Goal: Register for event/course

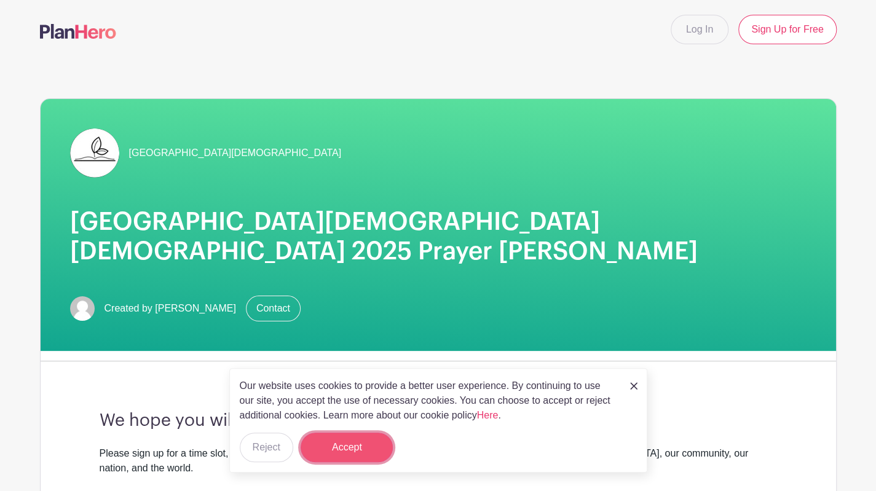
click at [354, 442] on button "Accept" at bounding box center [346, 447] width 92 height 29
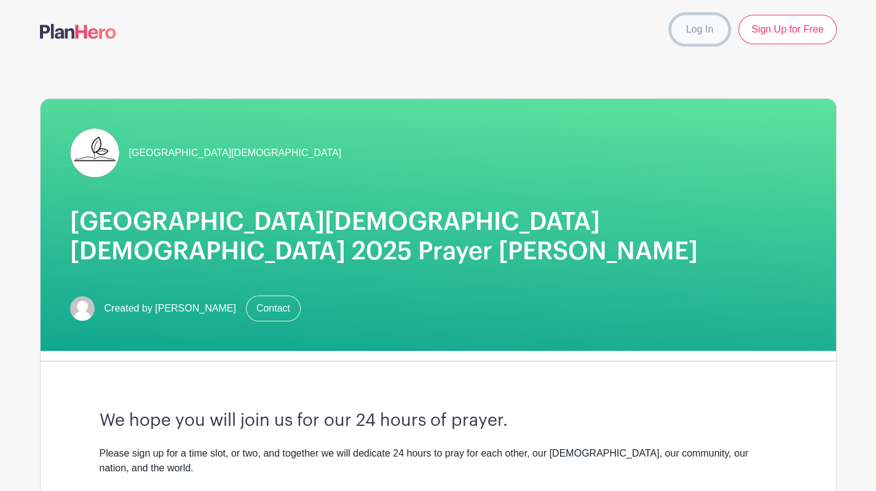
click at [711, 33] on link "Log In" at bounding box center [699, 29] width 58 height 29
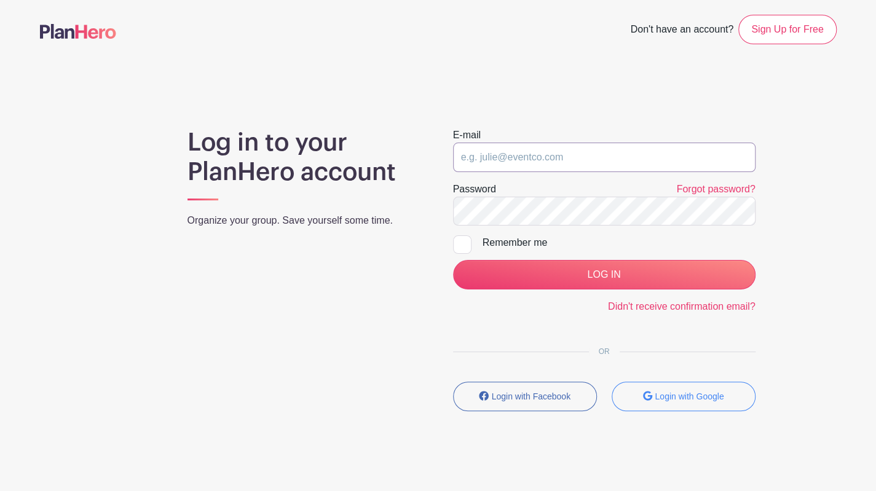
click at [574, 158] on input "email" at bounding box center [604, 157] width 302 height 29
type input "[PERSON_NAME][EMAIL_ADDRESS][PERSON_NAME][DOMAIN_NAME]"
click at [461, 241] on label "Remember me" at bounding box center [604, 242] width 302 height 15
click at [461, 241] on input "Remember me" at bounding box center [457, 239] width 8 height 8
checkbox input "true"
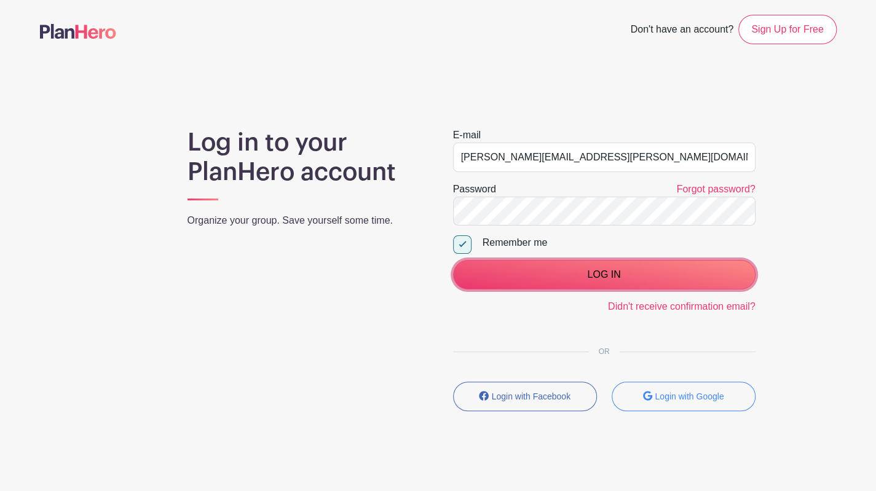
click at [561, 271] on input "LOG IN" at bounding box center [604, 274] width 302 height 29
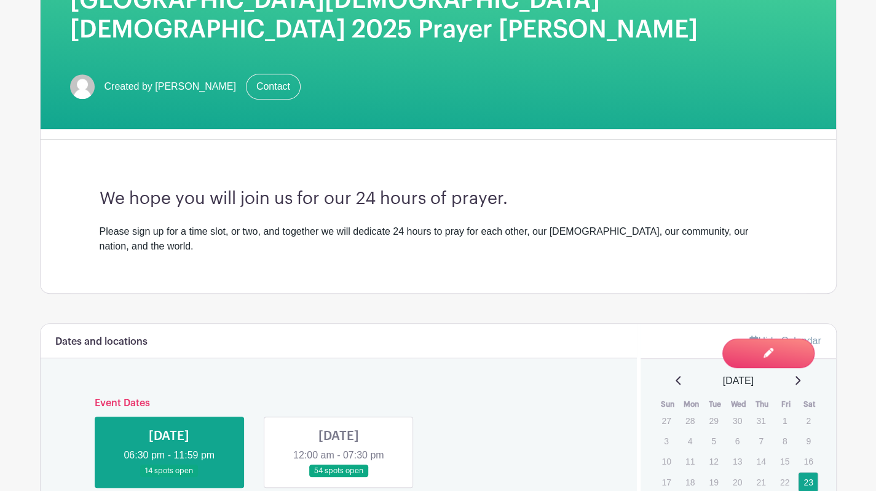
scroll to position [369, 0]
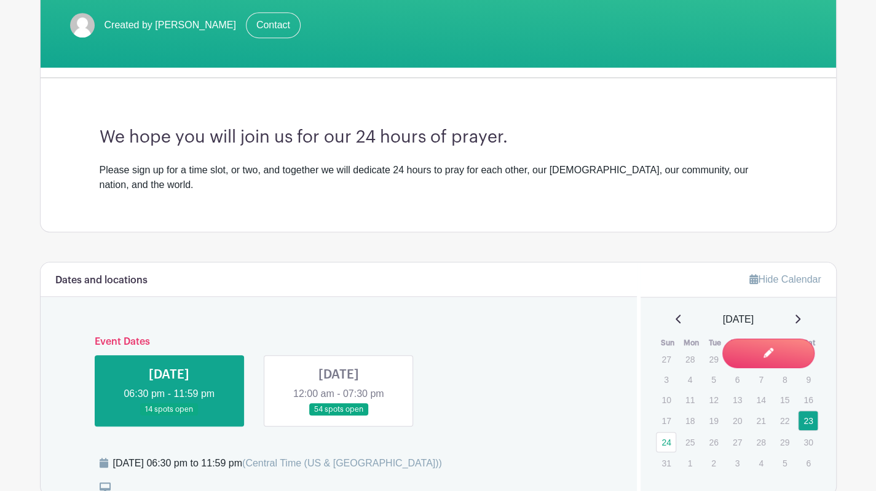
click at [339, 416] on link at bounding box center [339, 416] width 0 height 0
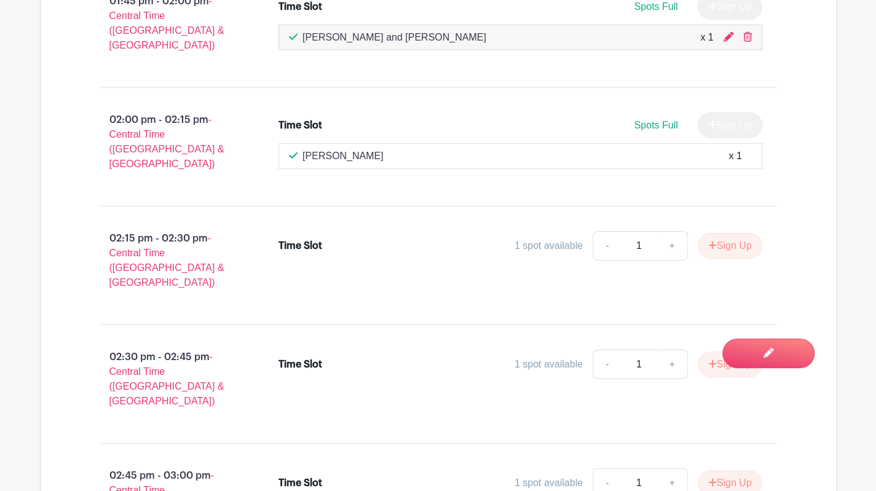
scroll to position [7534, 0]
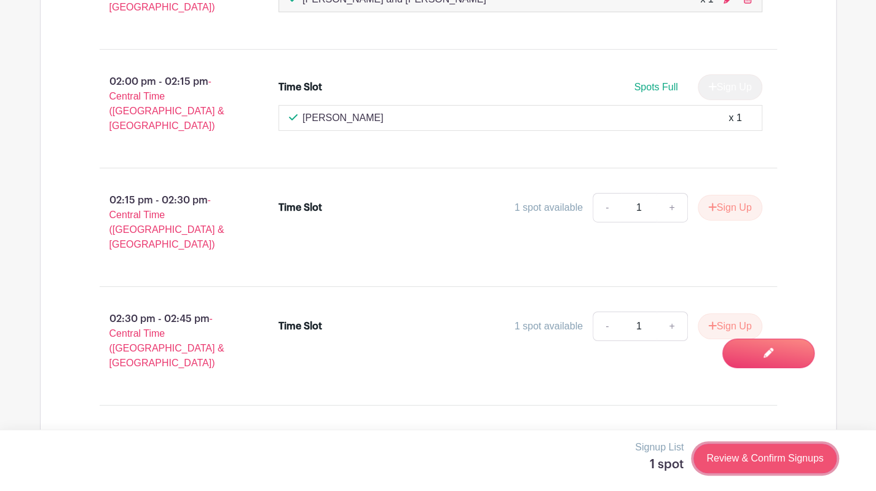
click at [776, 462] on link "Review & Confirm Signups" at bounding box center [764, 458] width 143 height 29
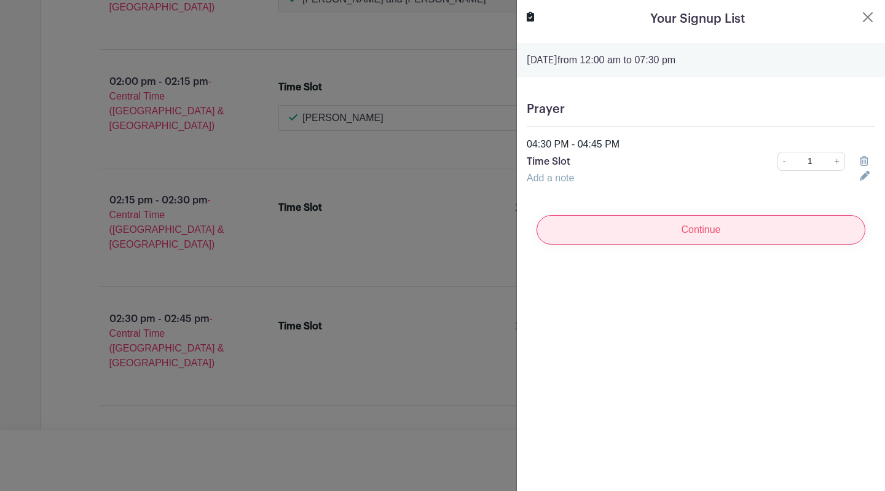
click at [730, 234] on input "Continue" at bounding box center [700, 229] width 329 height 29
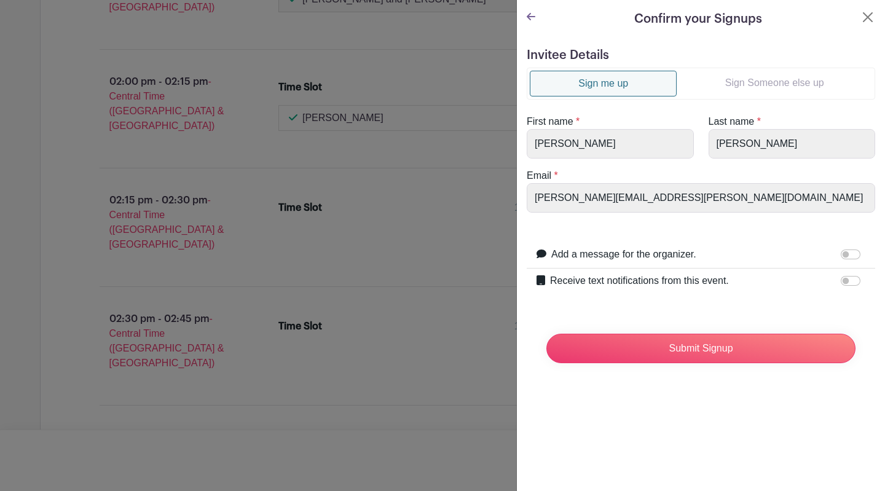
click at [735, 83] on link "Sign Someone else up" at bounding box center [773, 83] width 195 height 25
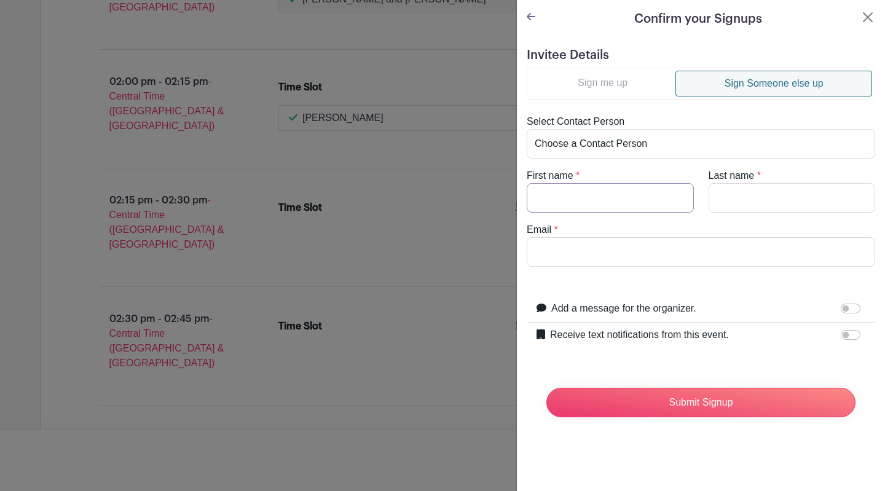
click at [610, 194] on input "First name" at bounding box center [610, 197] width 167 height 29
type input "Ruby"
type input "Johnson"
click at [614, 251] on input "Email" at bounding box center [701, 251] width 348 height 29
type input "[PERSON_NAME][EMAIL_ADDRESS][PERSON_NAME][DOMAIN_NAME]"
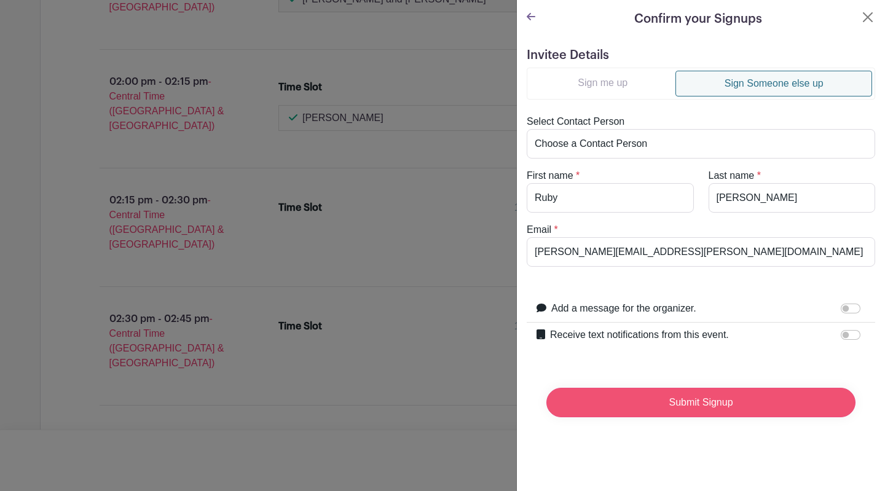
click at [657, 402] on input "Submit Signup" at bounding box center [700, 402] width 309 height 29
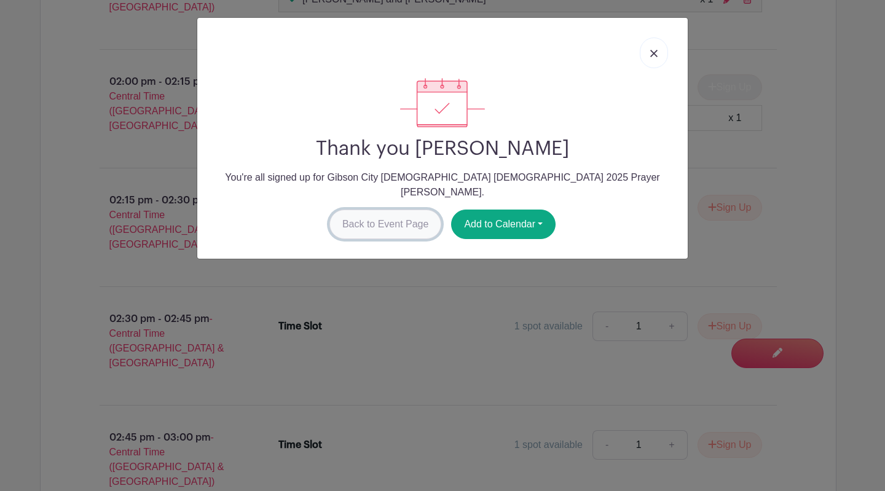
click at [374, 210] on link "Back to Event Page" at bounding box center [385, 224] width 112 height 29
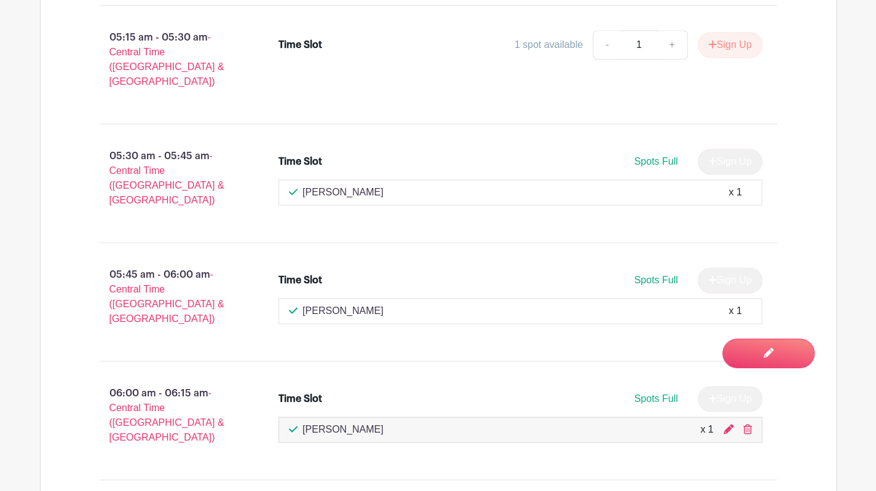
scroll to position [3441, 0]
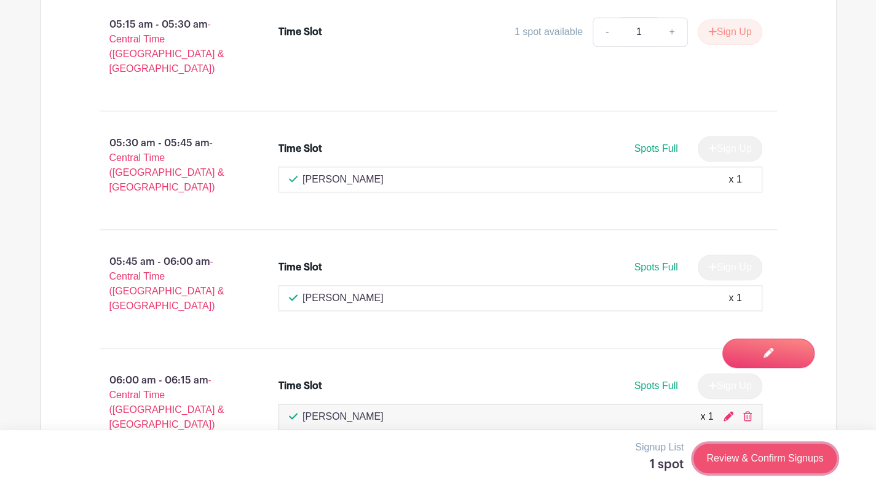
click at [742, 460] on link "Review & Confirm Signups" at bounding box center [764, 458] width 143 height 29
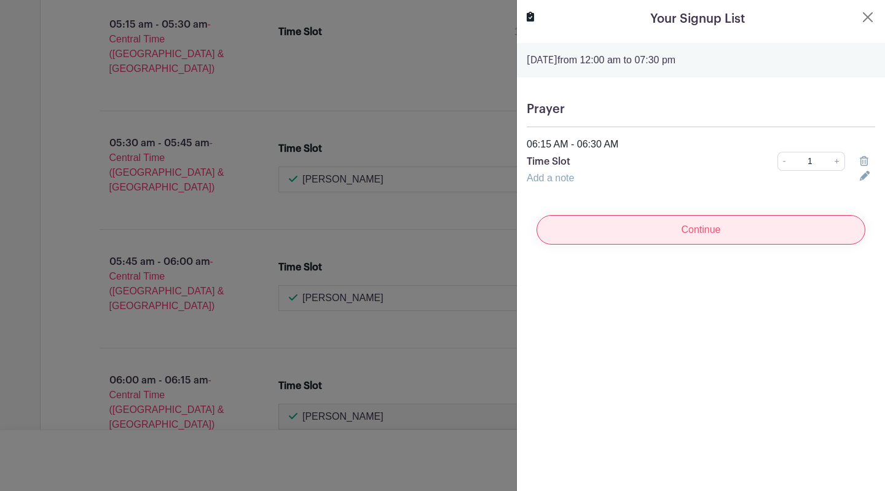
click at [693, 234] on input "Continue" at bounding box center [700, 229] width 329 height 29
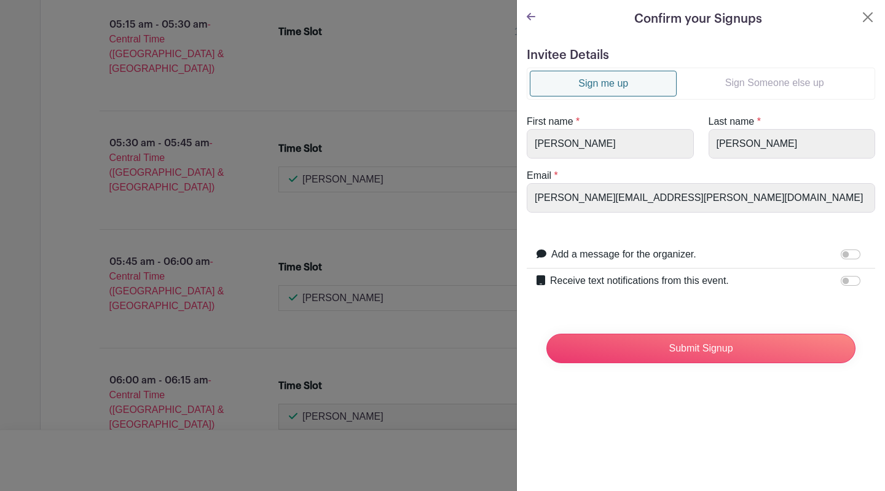
click at [733, 80] on link "Sign Someone else up" at bounding box center [773, 83] width 195 height 25
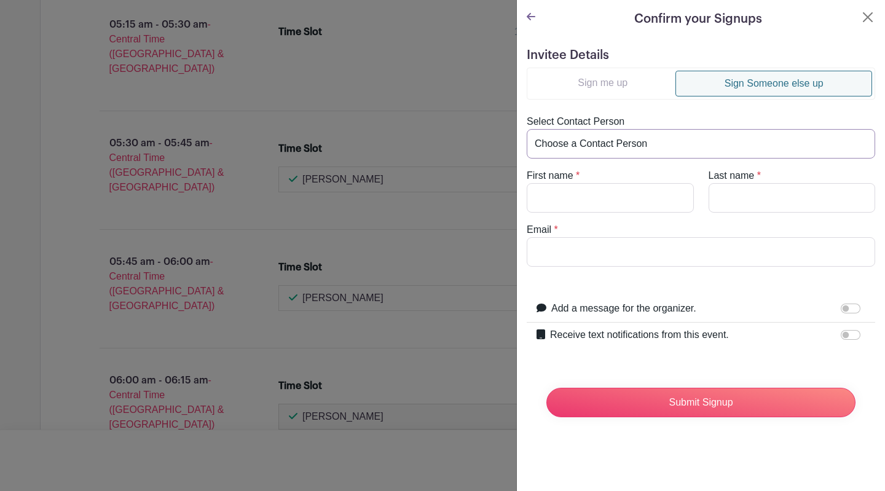
click at [619, 135] on select "Choose a Contact Person Ann Hendricks (david.h.burgess@gmail.com) Barb Unzicker…" at bounding box center [701, 143] width 348 height 29
click at [620, 136] on select "Choose a Contact Person Ann Hendricks (david.h.burgess@gmail.com) Barb Unzicker…" at bounding box center [701, 143] width 348 height 29
click at [610, 201] on input "First name" at bounding box center [610, 197] width 167 height 29
type input "Lynn & Roger"
type input "Metz"
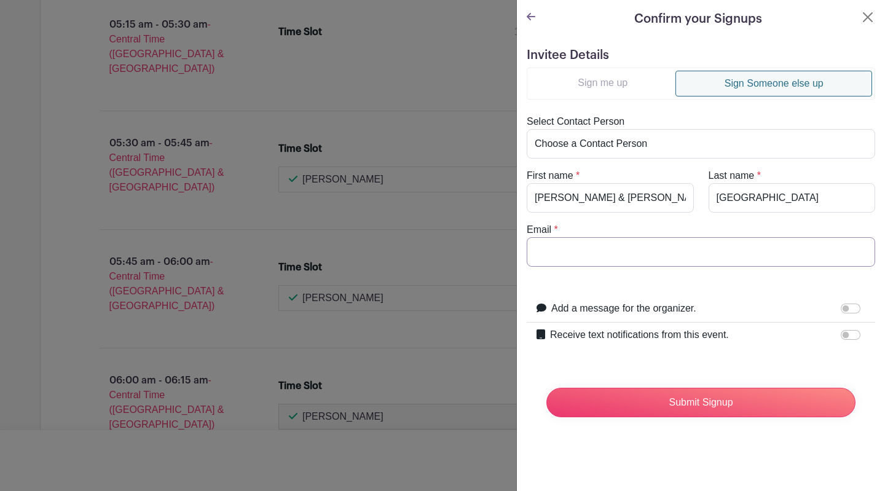
click at [613, 252] on input "Email" at bounding box center [701, 251] width 348 height 29
type input "[PERSON_NAME][EMAIL_ADDRESS][PERSON_NAME][DOMAIN_NAME]"
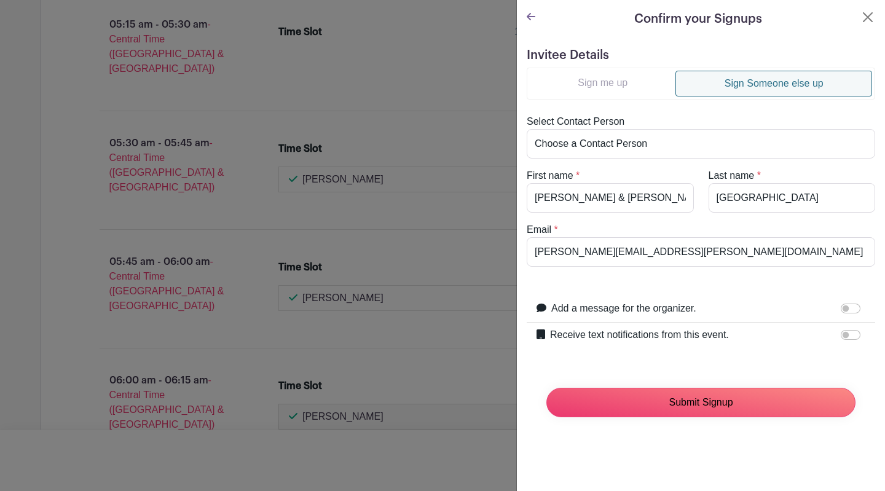
click at [691, 391] on input "Submit Signup" at bounding box center [700, 402] width 309 height 29
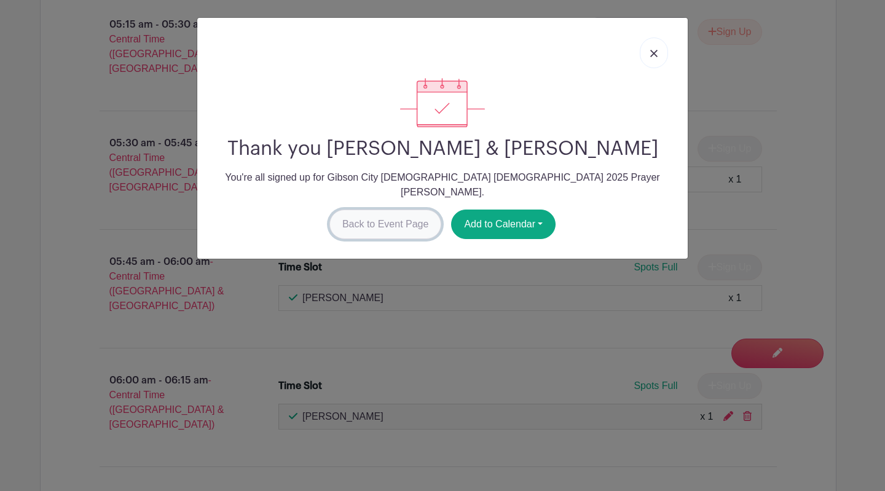
click at [380, 211] on link "Back to Event Page" at bounding box center [385, 224] width 112 height 29
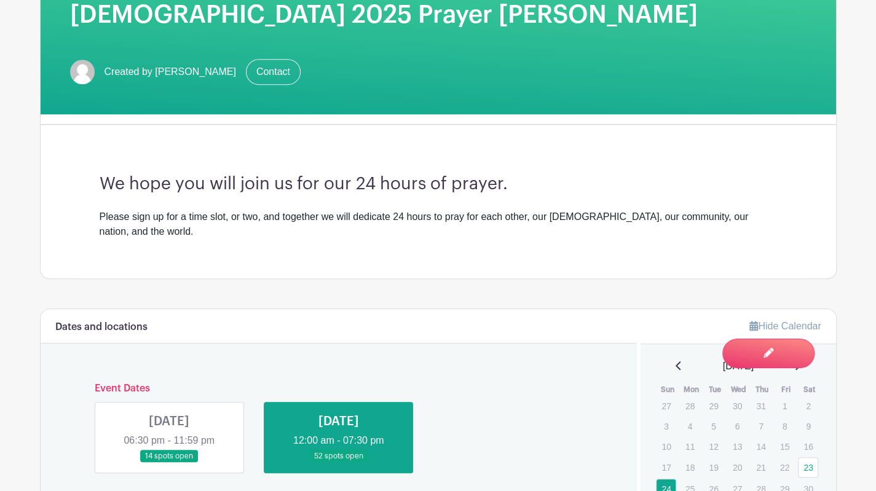
scroll to position [430, 0]
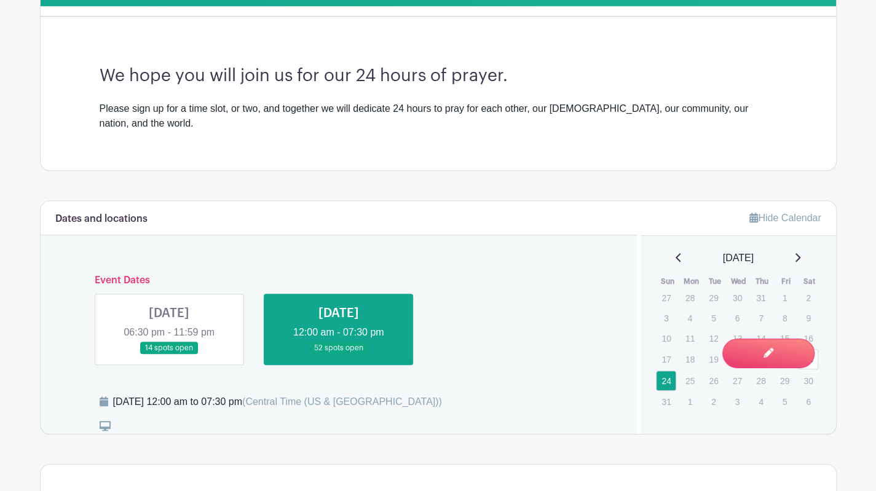
click at [169, 355] on link at bounding box center [169, 355] width 0 height 0
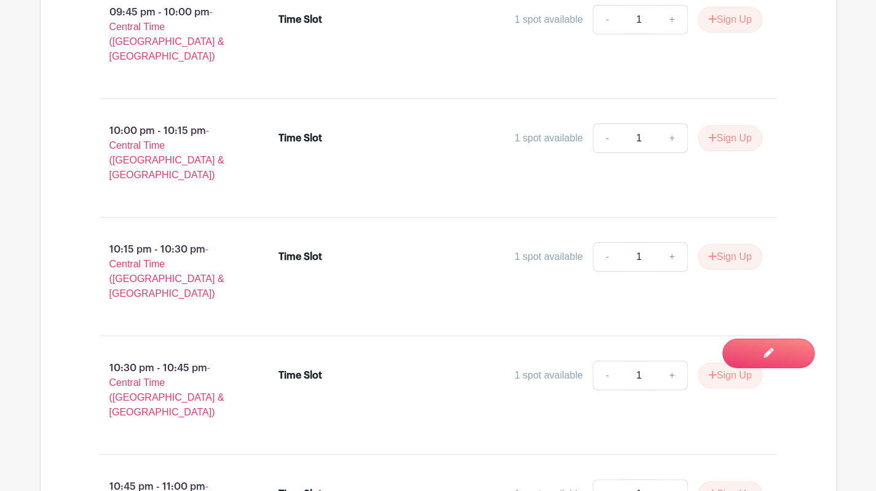
scroll to position [2445, 0]
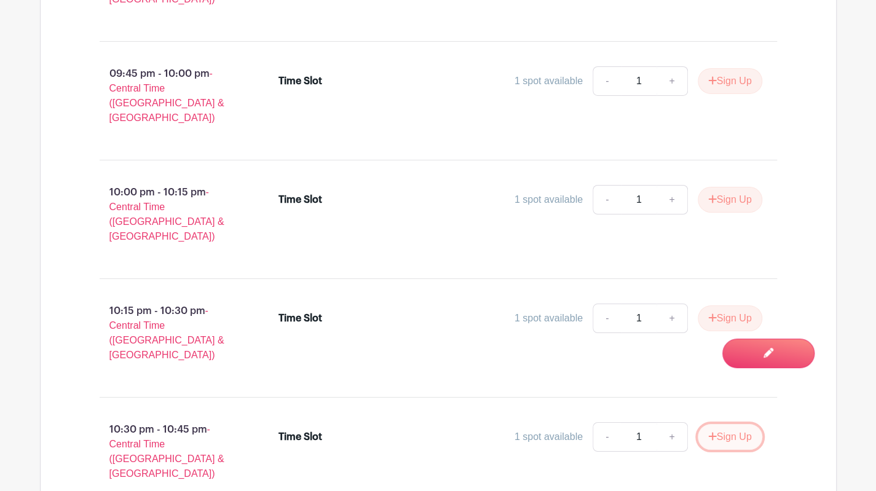
click at [732, 424] on button "Sign Up" at bounding box center [729, 437] width 65 height 26
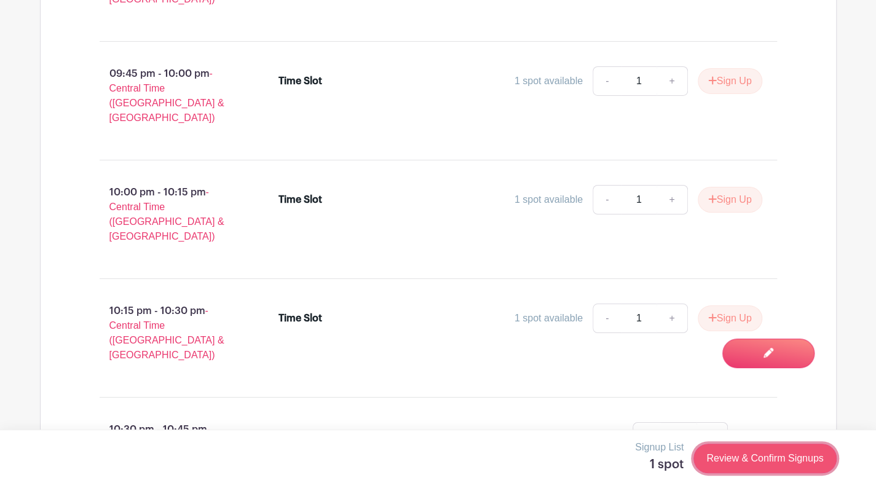
click at [761, 452] on link "Review & Confirm Signups" at bounding box center [764, 458] width 143 height 29
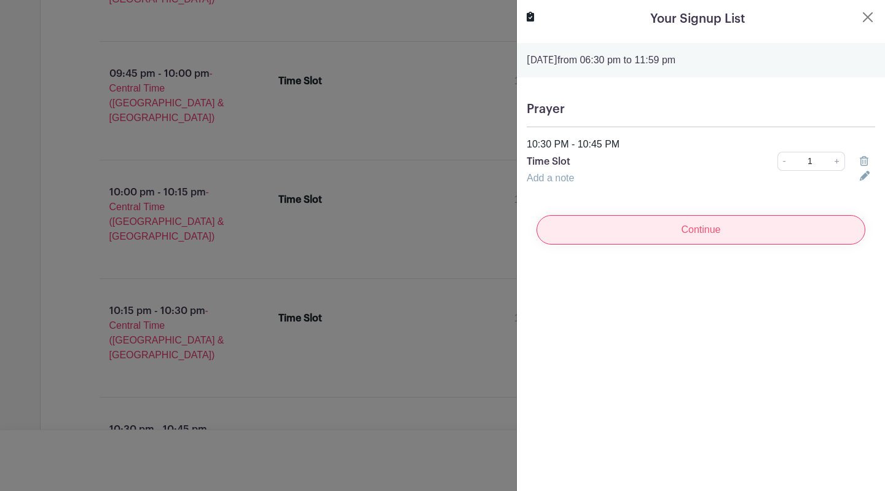
click at [687, 232] on input "Continue" at bounding box center [700, 229] width 329 height 29
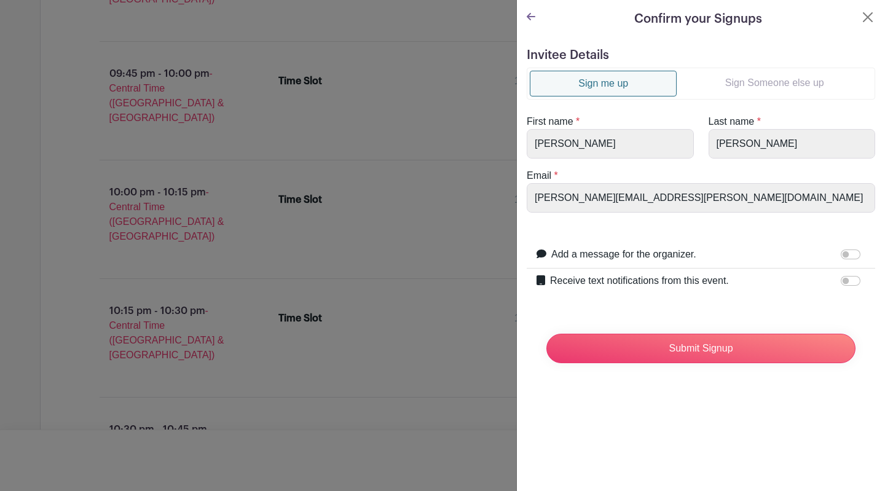
click at [769, 78] on link "Sign Someone else up" at bounding box center [773, 83] width 195 height 25
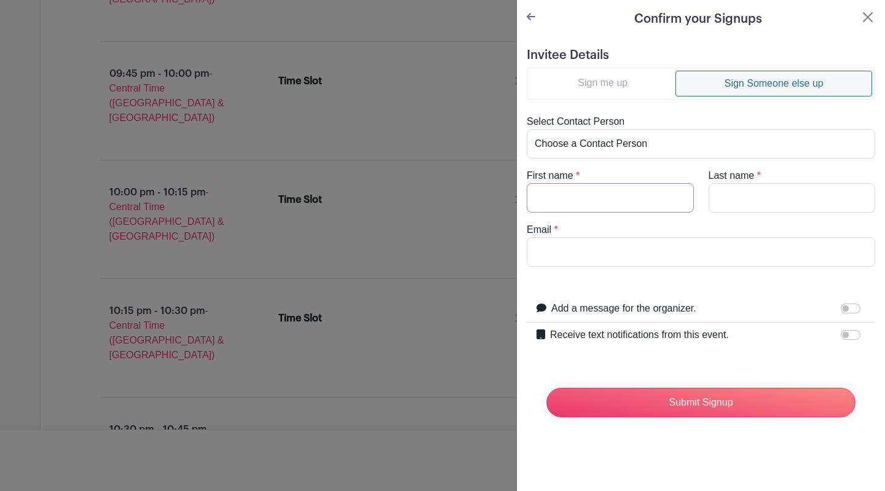
click at [578, 200] on input "First name" at bounding box center [610, 197] width 167 height 29
type input "Mike and Linda"
type input "Synder"
type input "[PERSON_NAME][EMAIL_ADDRESS][PERSON_NAME][DOMAIN_NAME]"
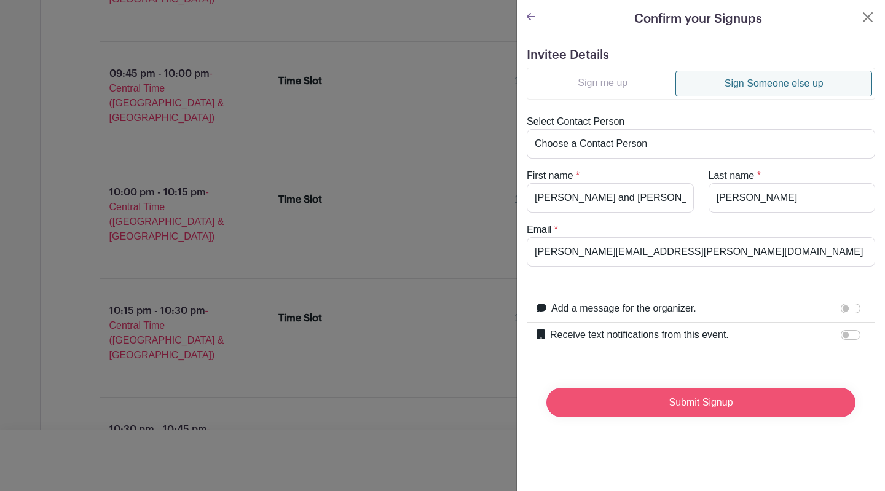
click at [695, 396] on input "Submit Signup" at bounding box center [700, 402] width 309 height 29
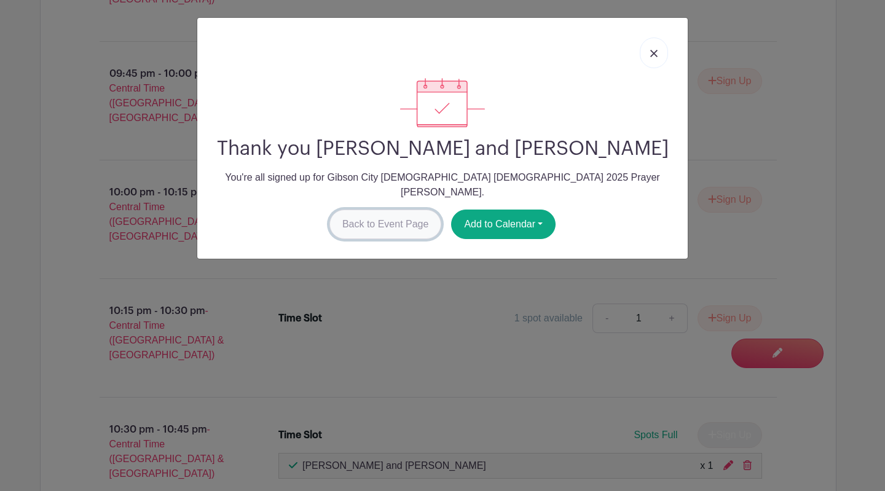
click at [370, 210] on link "Back to Event Page" at bounding box center [385, 224] width 112 height 29
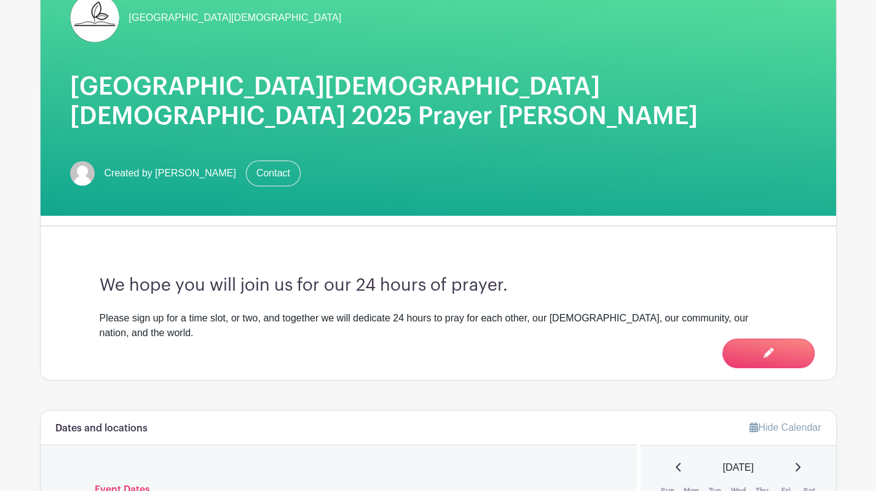
scroll to position [480, 0]
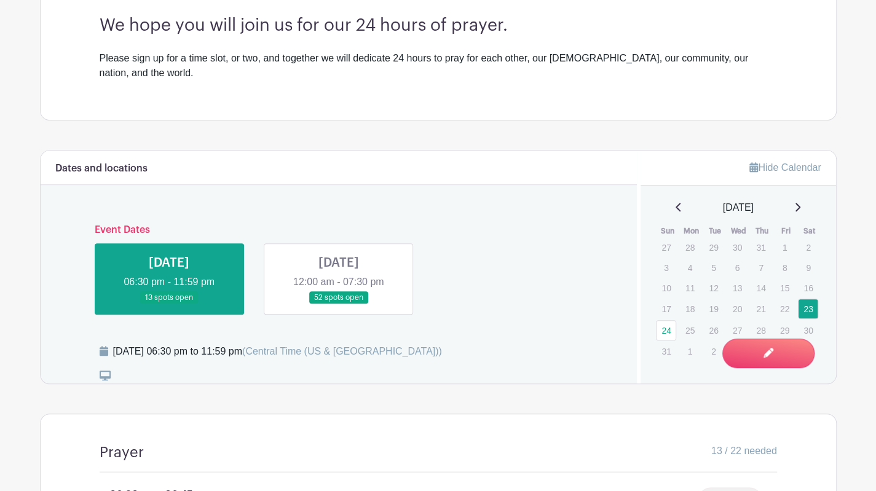
click at [339, 304] on link at bounding box center [339, 304] width 0 height 0
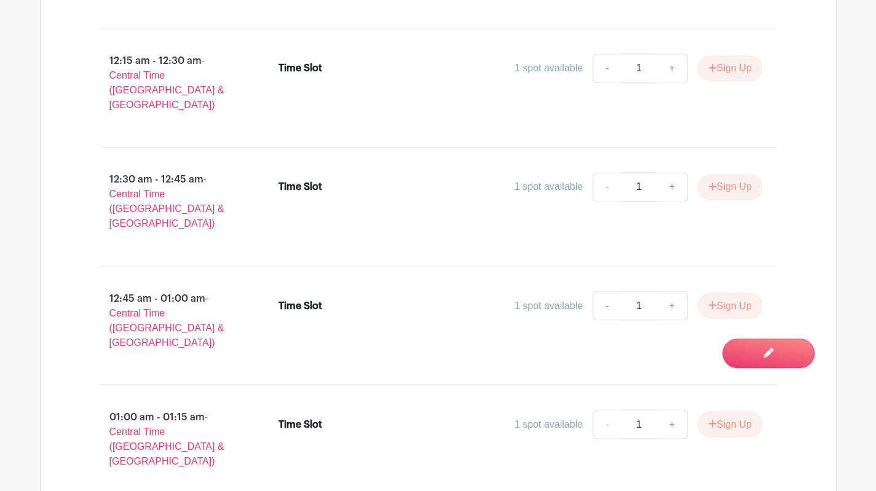
scroll to position [1033, 0]
click at [729, 173] on button "Sign Up" at bounding box center [729, 186] width 65 height 26
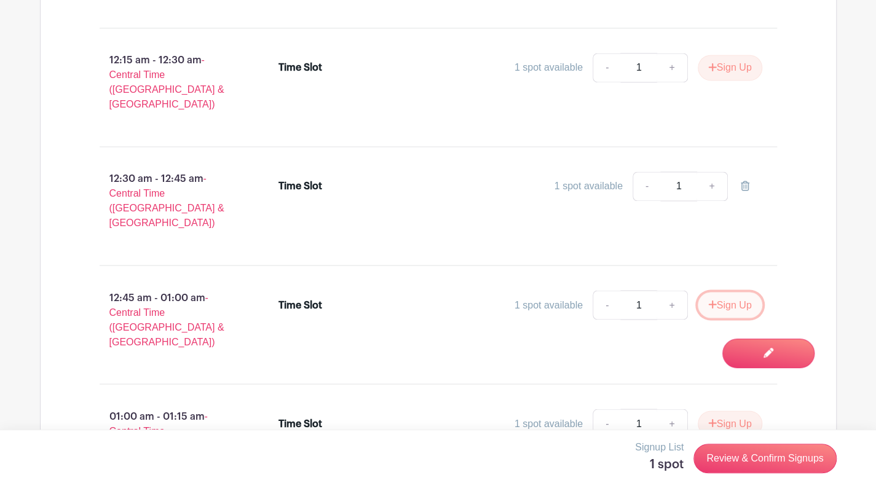
click at [728, 292] on button "Sign Up" at bounding box center [729, 305] width 65 height 26
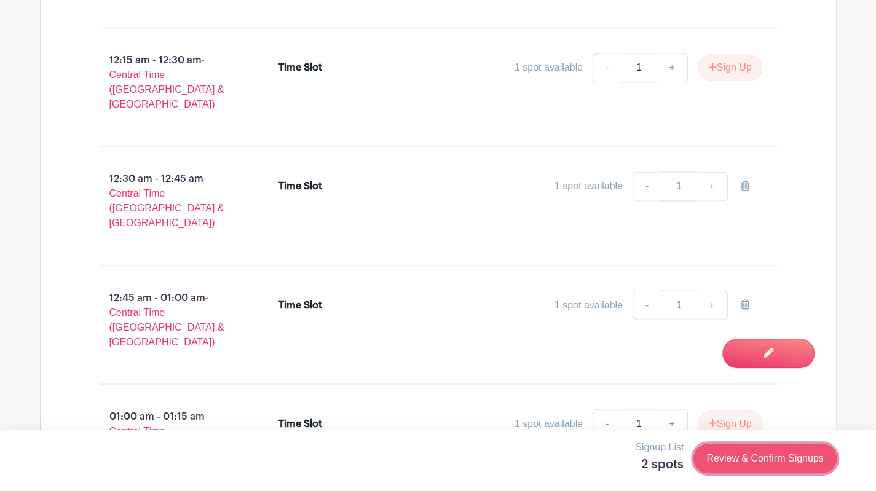
click at [780, 456] on link "Review & Confirm Signups" at bounding box center [764, 458] width 143 height 29
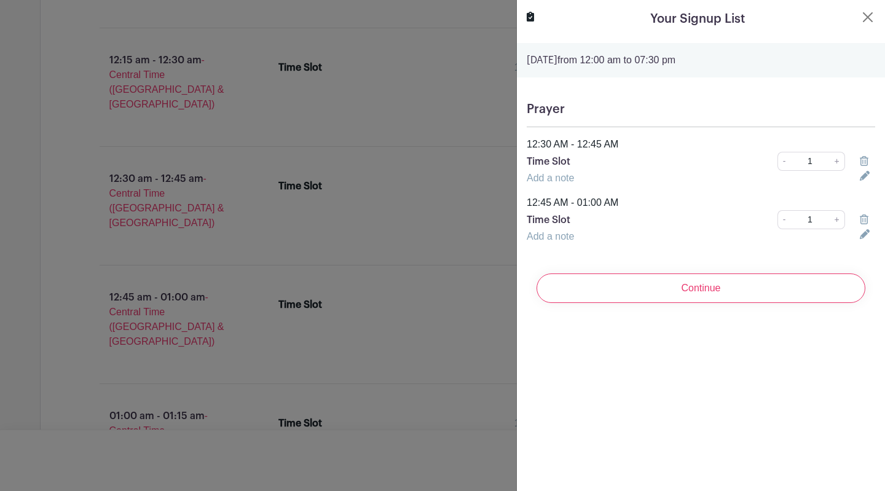
click at [689, 284] on input "Continue" at bounding box center [700, 287] width 329 height 29
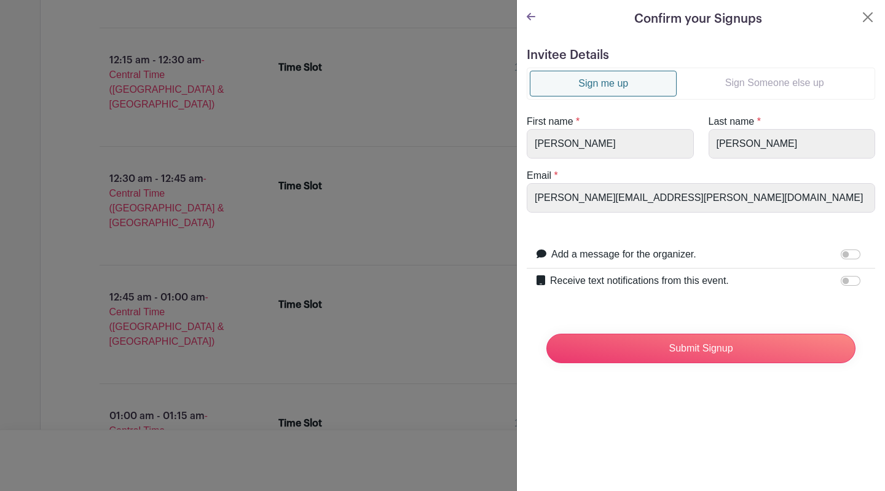
click at [762, 79] on link "Sign Someone else up" at bounding box center [773, 83] width 195 height 25
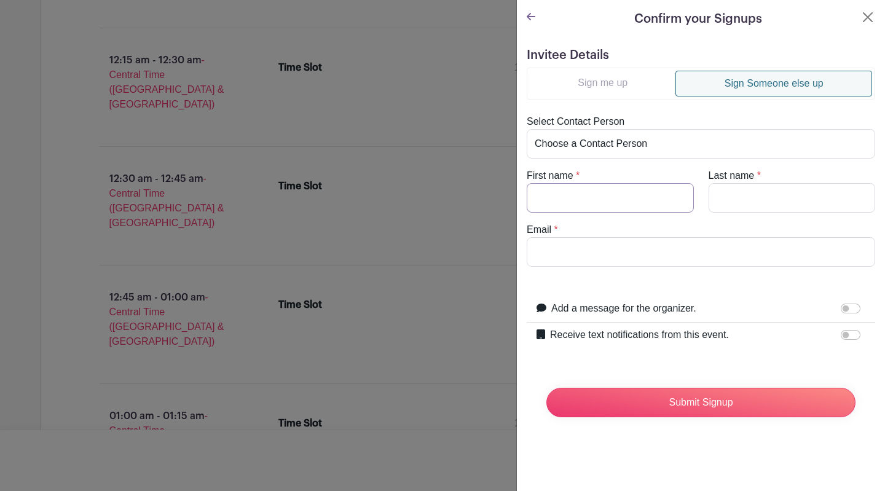
click at [627, 190] on input "First name" at bounding box center [610, 197] width 167 height 29
type input "Lori"
type input "Patton"
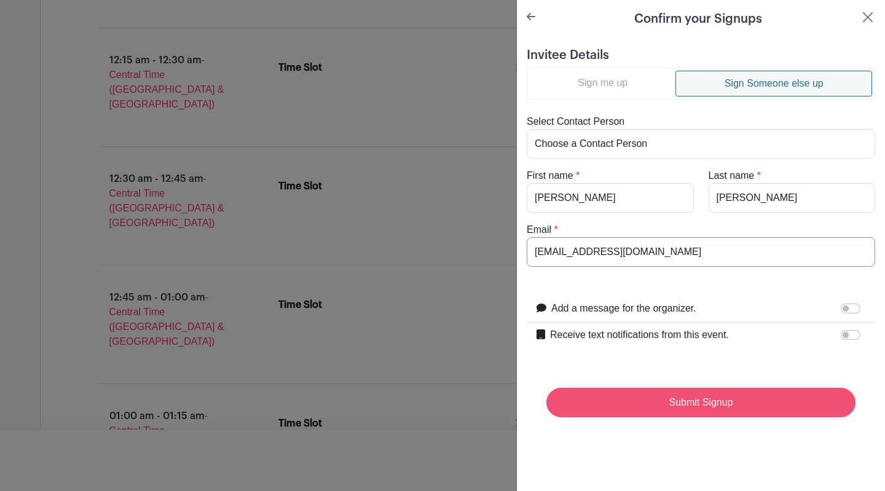
type input "lorileepatton@gmail.com"
click at [638, 405] on input "Submit Signup" at bounding box center [700, 402] width 309 height 29
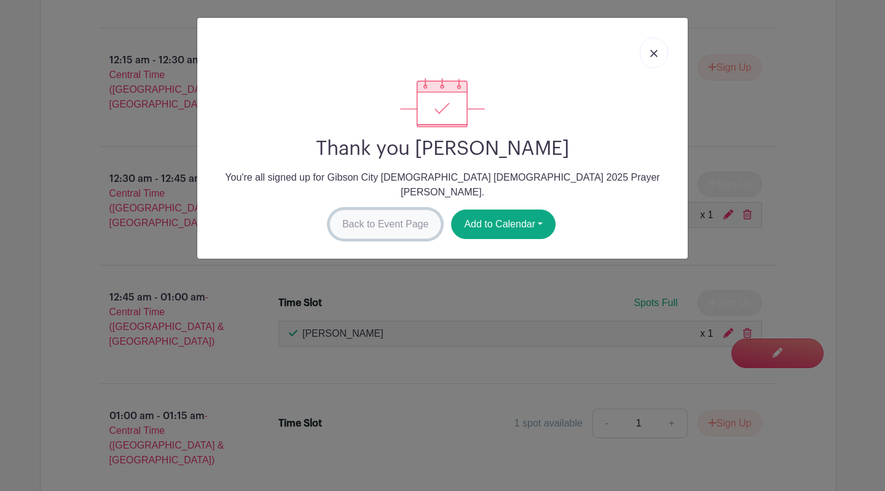
click at [367, 214] on link "Back to Event Page" at bounding box center [385, 224] width 112 height 29
